Goal: Navigation & Orientation: Find specific page/section

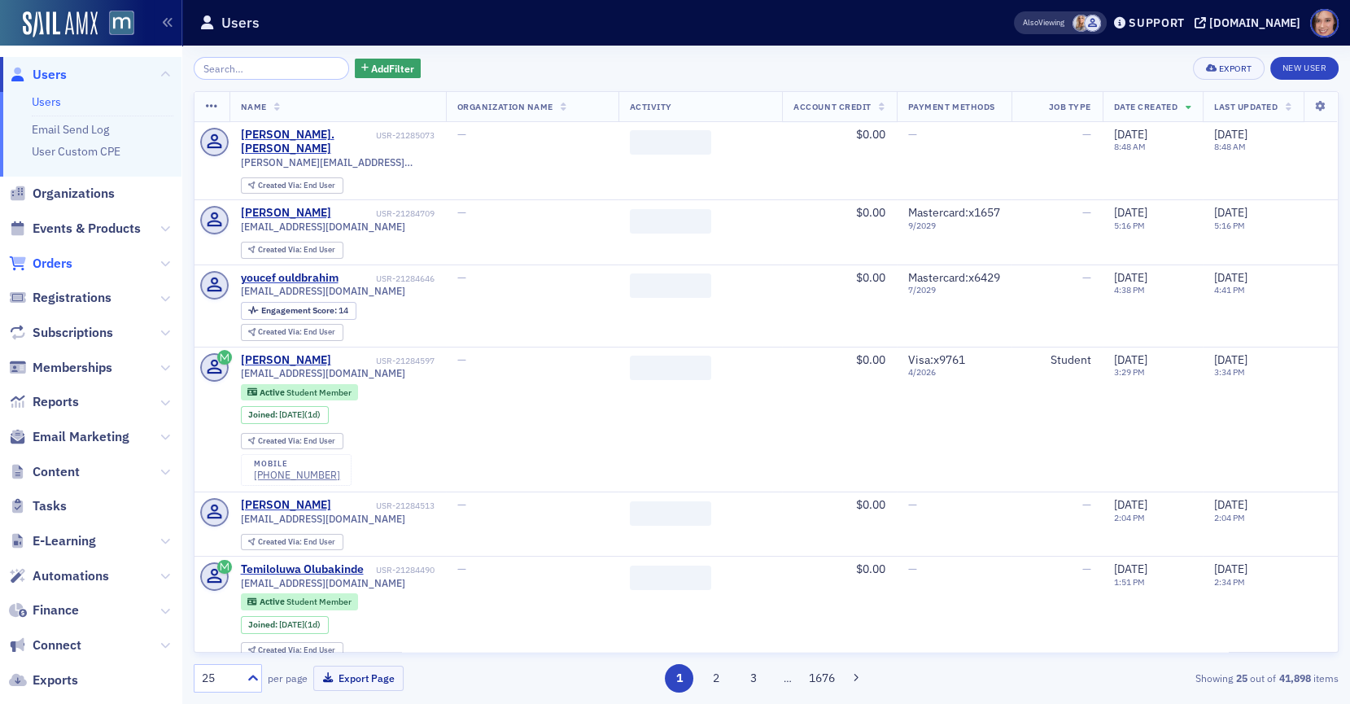
click at [55, 260] on span "Orders" at bounding box center [53, 264] width 40 height 18
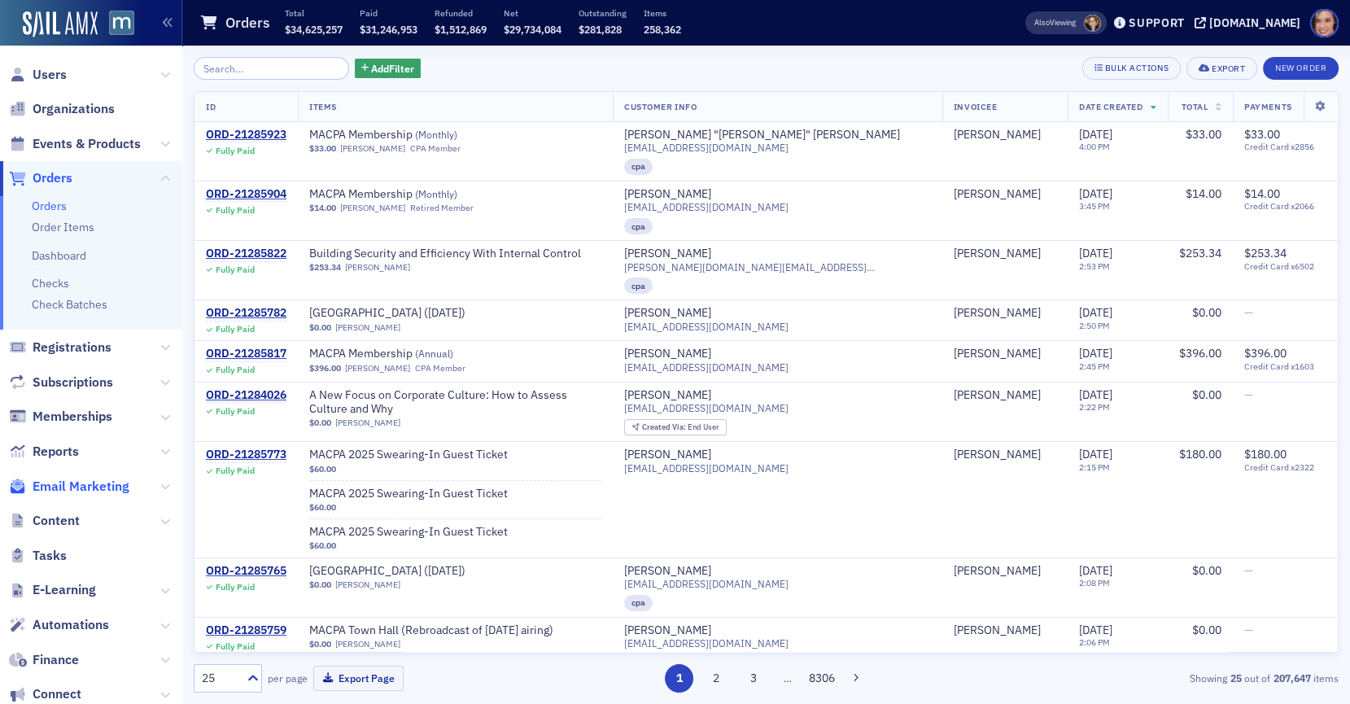
click at [94, 490] on span "Email Marketing" at bounding box center [81, 486] width 97 height 18
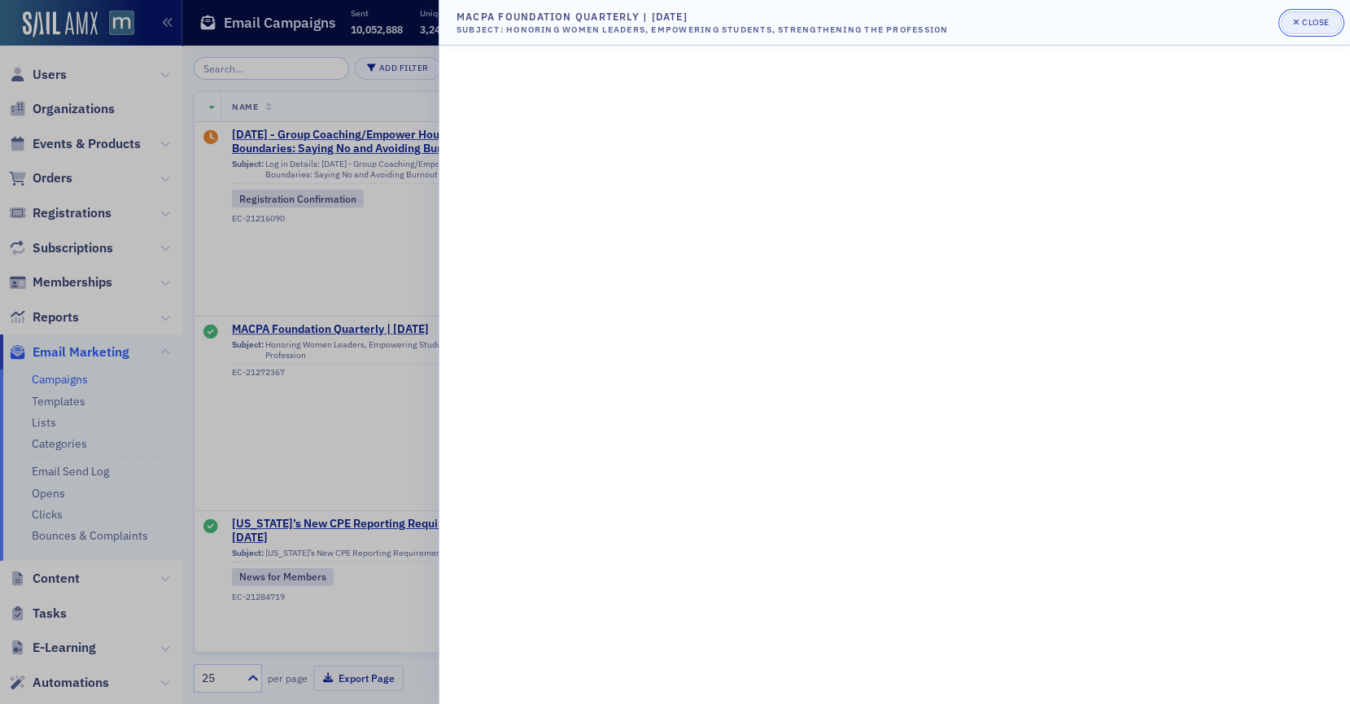
click at [1302, 27] on div "Close" at bounding box center [1316, 22] width 28 height 9
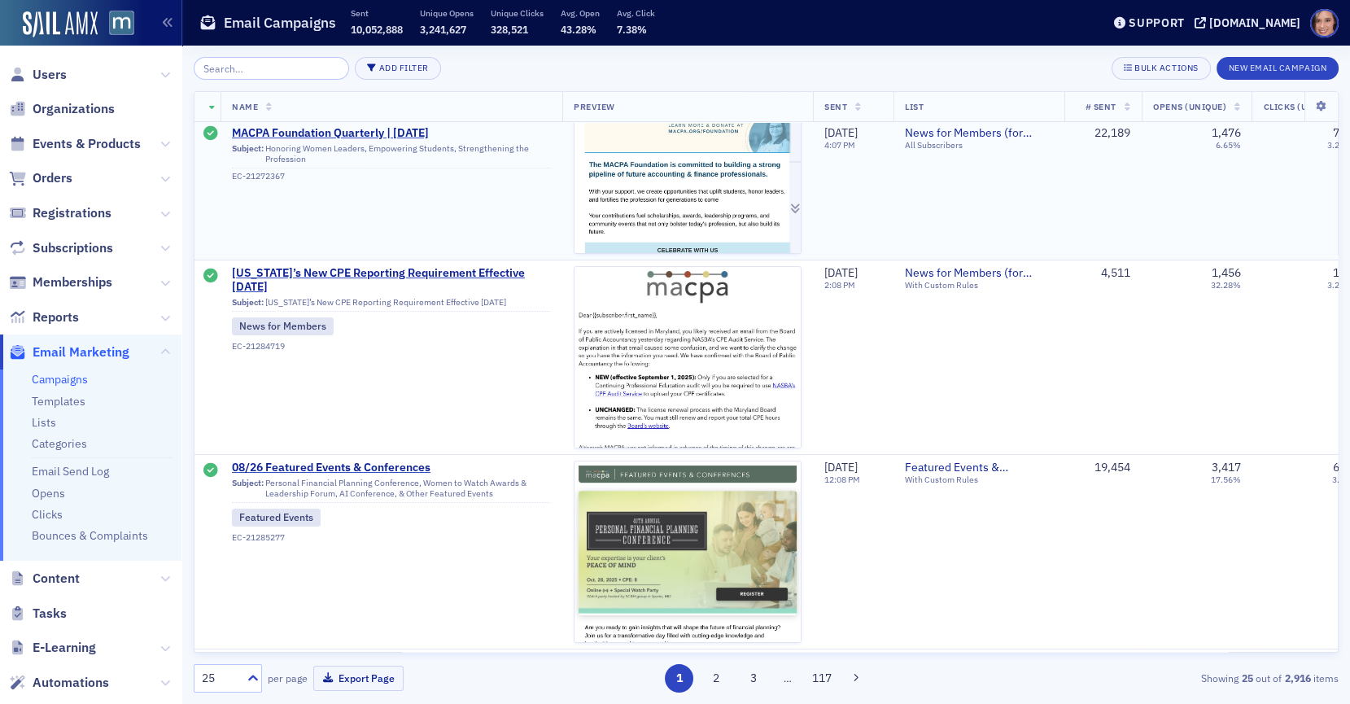
scroll to position [294, 0]
